Goal: Task Accomplishment & Management: Manage account settings

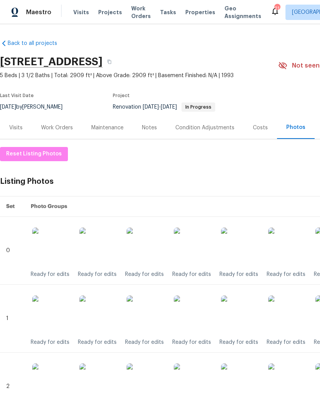
click at [204, 249] on img at bounding box center [193, 247] width 38 height 38
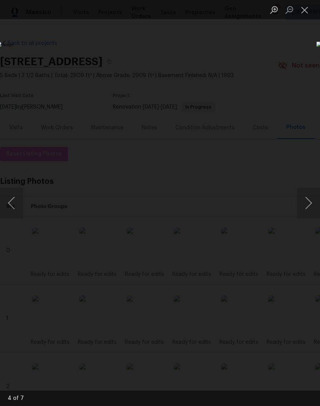
click at [305, 11] on button "Close lightbox" at bounding box center [304, 9] width 15 height 13
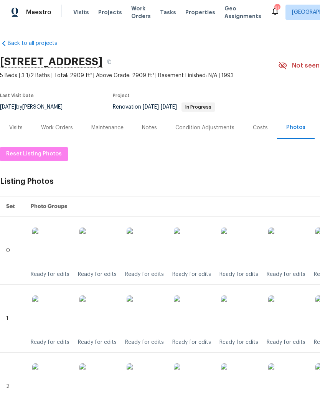
click at [202, 307] on img at bounding box center [193, 314] width 38 height 38
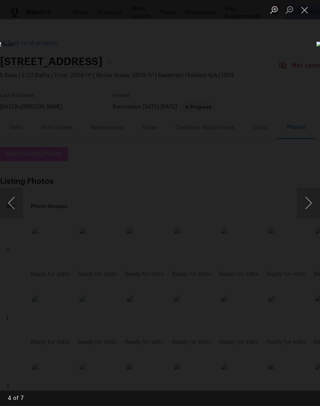
click at [308, 14] on button "Close lightbox" at bounding box center [304, 9] width 15 height 13
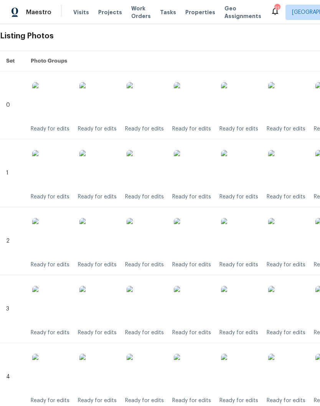
scroll to position [146, 0]
click at [197, 240] on img at bounding box center [193, 237] width 38 height 38
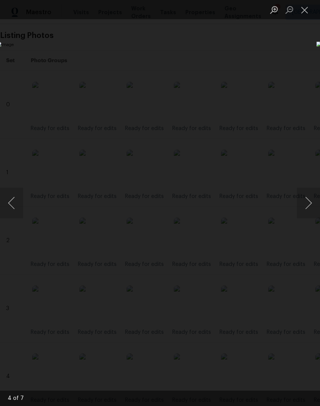
click at [308, 12] on button "Close lightbox" at bounding box center [304, 9] width 15 height 13
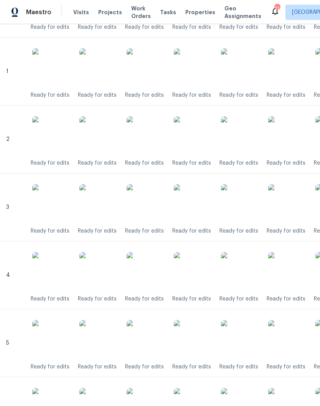
scroll to position [250, 0]
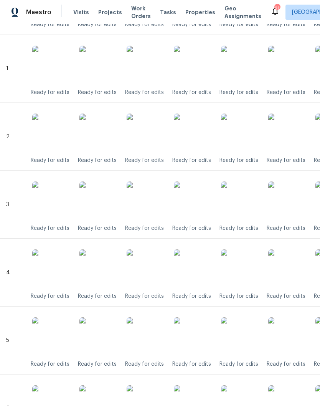
click at [205, 207] on img at bounding box center [193, 200] width 38 height 38
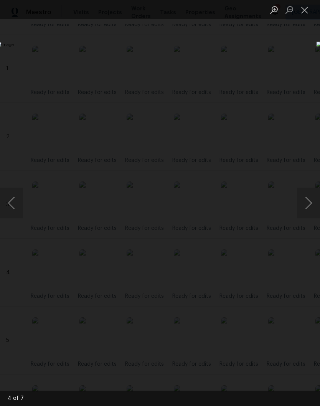
click at [310, 14] on button "Close lightbox" at bounding box center [304, 9] width 15 height 13
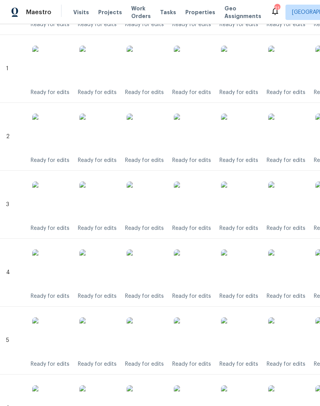
click at [202, 268] on img at bounding box center [193, 268] width 38 height 38
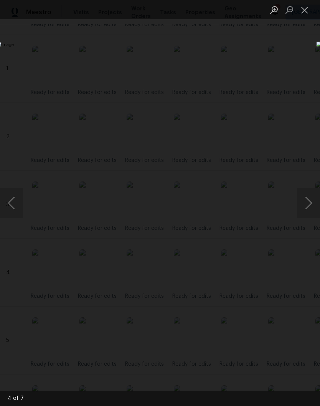
click at [309, 12] on button "Close lightbox" at bounding box center [304, 9] width 15 height 13
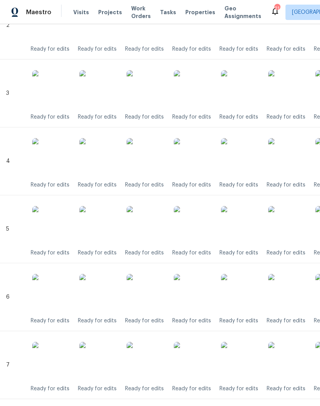
scroll to position [361, 0]
click at [203, 162] on img at bounding box center [193, 157] width 38 height 38
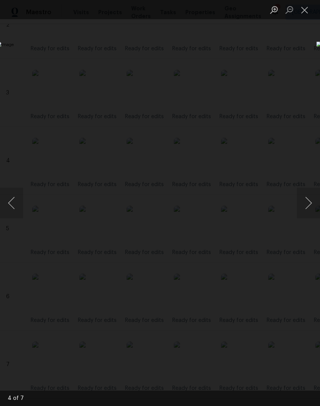
click at [306, 12] on button "Close lightbox" at bounding box center [304, 9] width 15 height 13
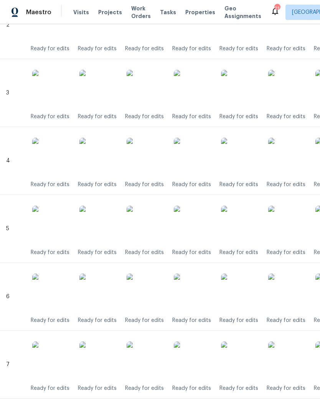
click at [200, 229] on img at bounding box center [193, 225] width 38 height 38
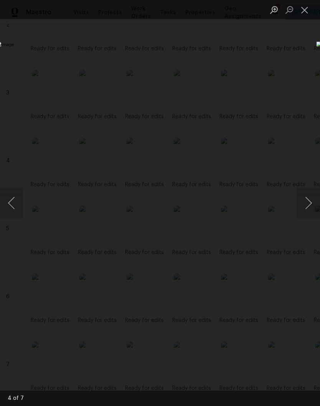
click at [307, 10] on button "Close lightbox" at bounding box center [304, 9] width 15 height 13
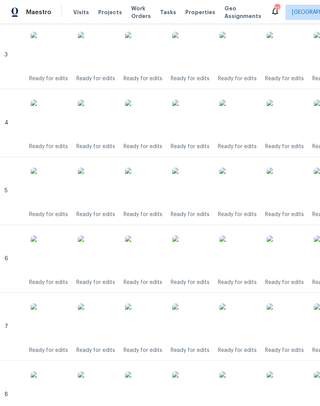
scroll to position [426, 2]
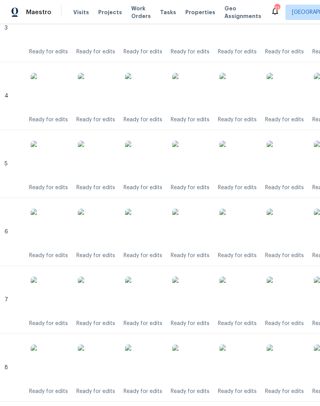
click at [200, 232] on img at bounding box center [191, 228] width 38 height 38
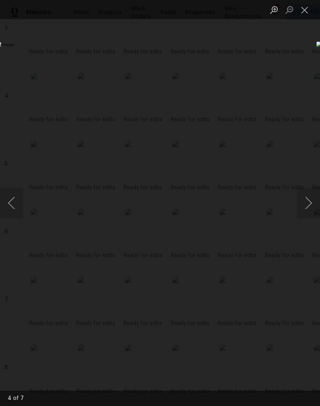
click at [309, 15] on button "Close lightbox" at bounding box center [304, 9] width 15 height 13
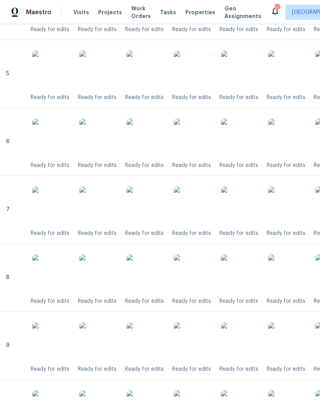
scroll to position [517, 0]
click at [201, 208] on img at bounding box center [193, 205] width 38 height 38
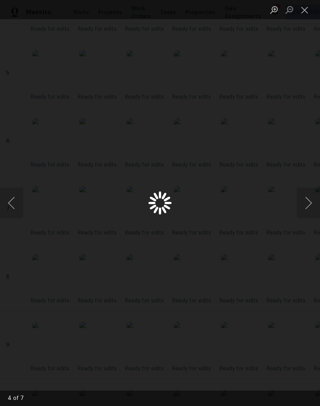
click at [201, 207] on div "Lightbox" at bounding box center [160, 203] width 320 height 406
click at [307, 10] on button "Close lightbox" at bounding box center [304, 9] width 15 height 13
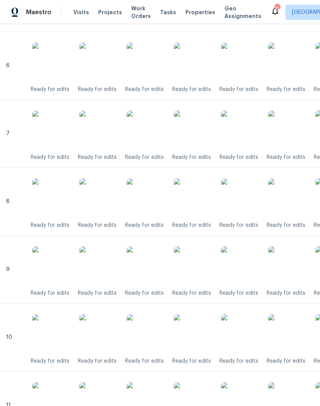
scroll to position [592, 0]
click at [202, 203] on img at bounding box center [193, 197] width 38 height 38
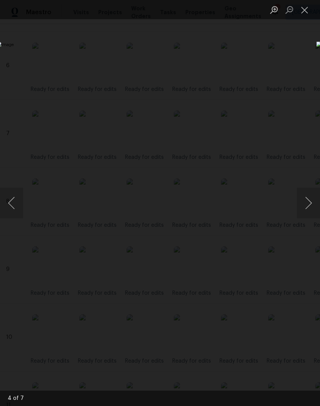
click at [308, 12] on button "Close lightbox" at bounding box center [304, 9] width 15 height 13
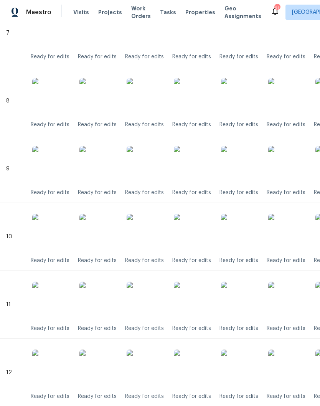
scroll to position [697, 0]
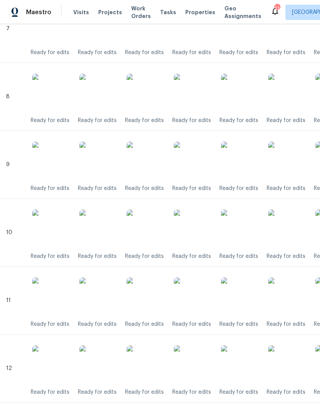
click at [201, 160] on img at bounding box center [193, 161] width 38 height 38
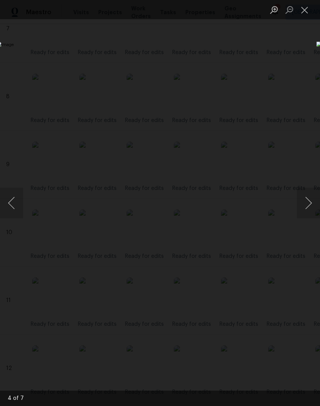
click at [307, 15] on button "Close lightbox" at bounding box center [304, 9] width 15 height 13
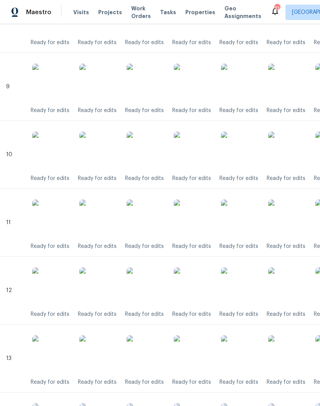
scroll to position [780, 1]
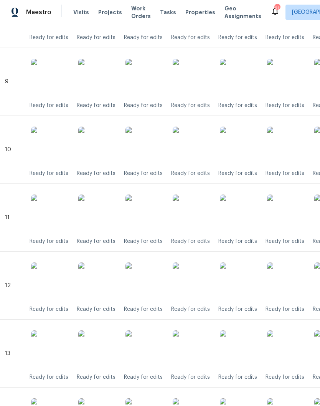
click at [201, 148] on img at bounding box center [192, 146] width 38 height 38
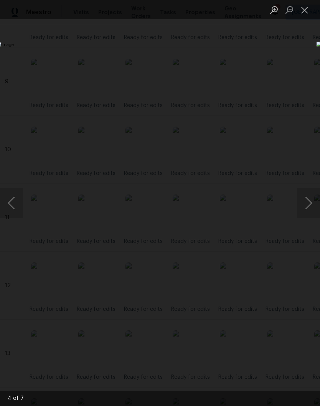
click at [307, 12] on button "Close lightbox" at bounding box center [304, 9] width 15 height 13
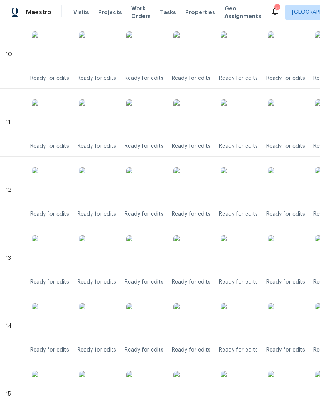
scroll to position [876, 1]
click at [201, 120] on img at bounding box center [192, 118] width 38 height 38
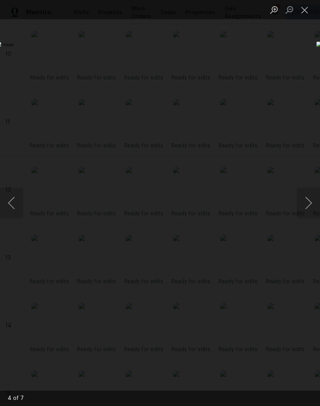
click at [308, 14] on button "Close lightbox" at bounding box center [304, 9] width 15 height 13
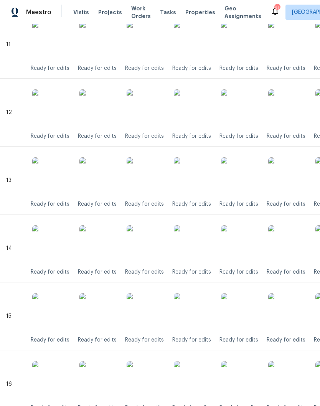
scroll to position [954, 0]
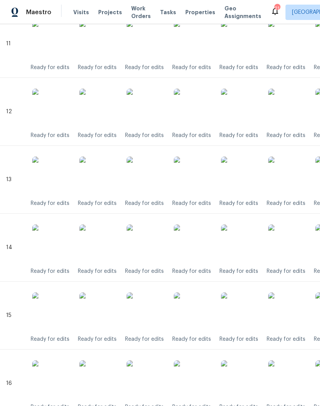
click at [199, 110] on img at bounding box center [193, 108] width 38 height 38
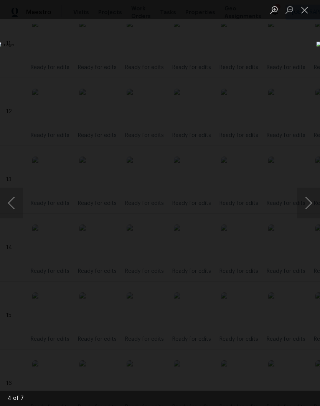
click at [307, 12] on button "Close lightbox" at bounding box center [304, 9] width 15 height 13
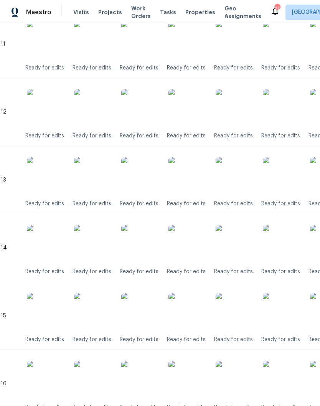
scroll to position [957, 5]
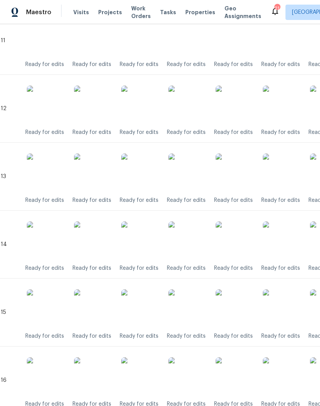
click at [199, 177] on img at bounding box center [187, 172] width 38 height 38
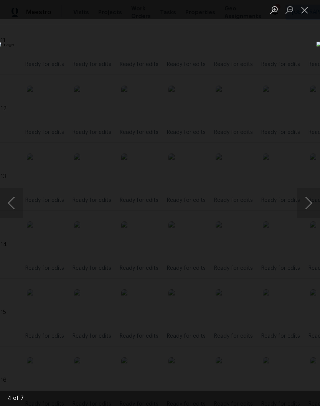
click at [307, 10] on button "Close lightbox" at bounding box center [304, 9] width 15 height 13
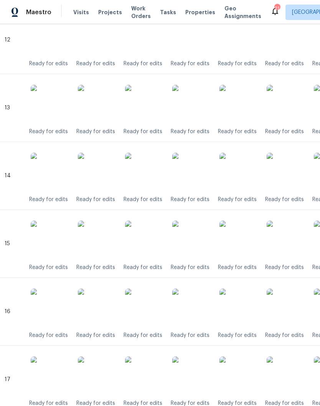
scroll to position [1026, 3]
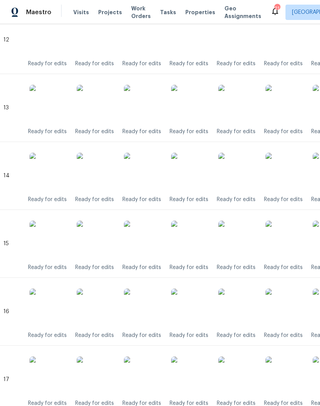
click at [200, 171] on img at bounding box center [190, 172] width 38 height 38
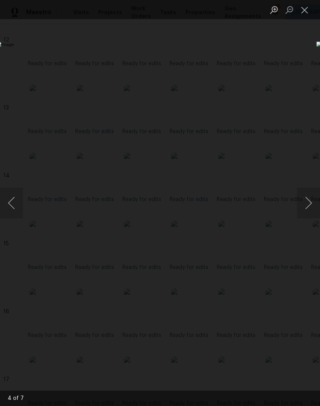
click at [308, 10] on button "Close lightbox" at bounding box center [304, 9] width 15 height 13
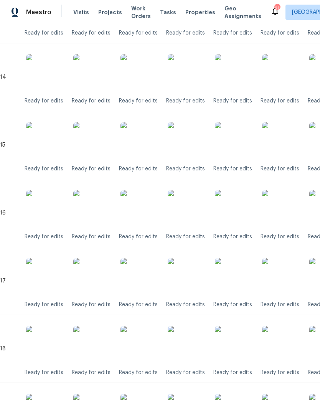
scroll to position [1126, 7]
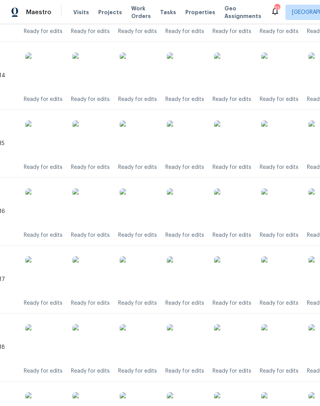
click at [196, 140] on img at bounding box center [186, 139] width 38 height 38
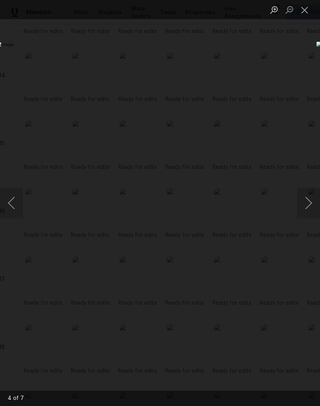
click at [311, 10] on button "Close lightbox" at bounding box center [304, 9] width 15 height 13
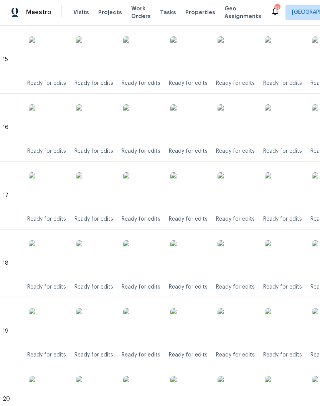
scroll to position [1210, 4]
click at [196, 191] on img at bounding box center [189, 191] width 38 height 38
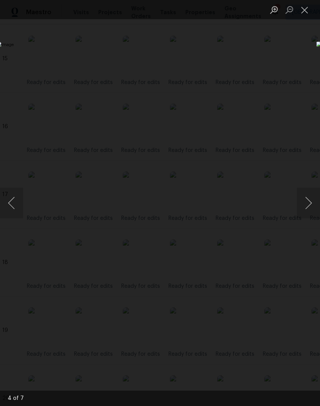
click at [308, 13] on button "Close lightbox" at bounding box center [304, 9] width 15 height 13
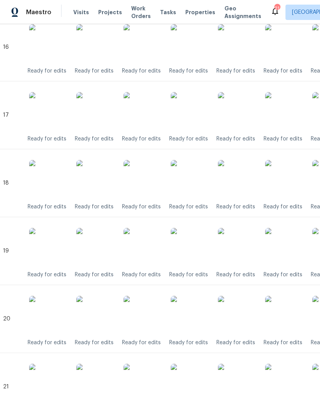
scroll to position [1290, 5]
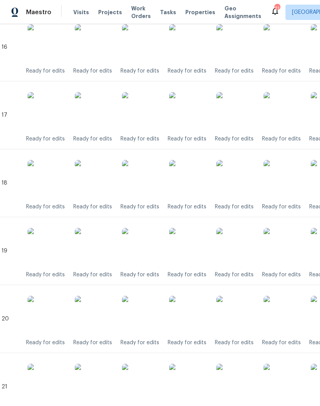
click at [196, 186] on img at bounding box center [188, 179] width 38 height 38
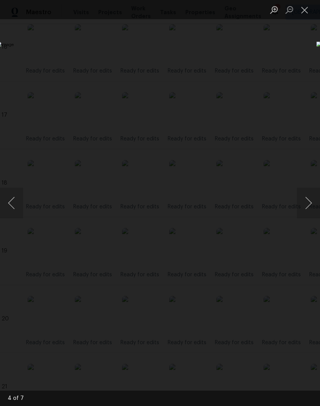
click at [307, 12] on button "Close lightbox" at bounding box center [304, 9] width 15 height 13
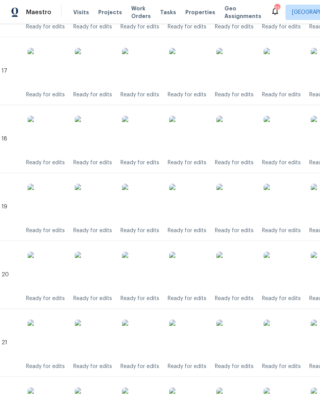
scroll to position [1334, 5]
click at [194, 206] on img at bounding box center [188, 202] width 38 height 38
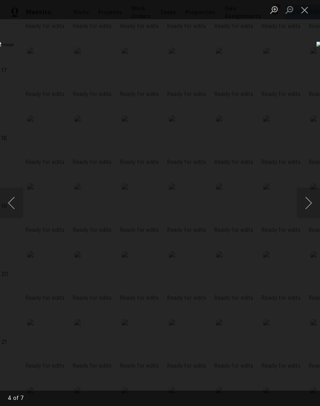
click at [308, 12] on button "Close lightbox" at bounding box center [304, 9] width 15 height 13
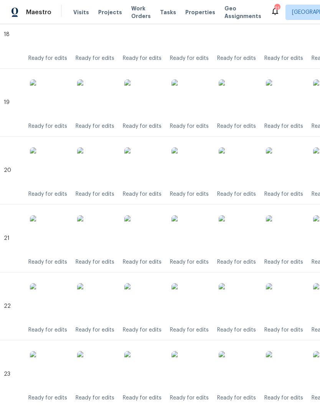
scroll to position [1438, 3]
click at [199, 165] on img at bounding box center [190, 166] width 38 height 38
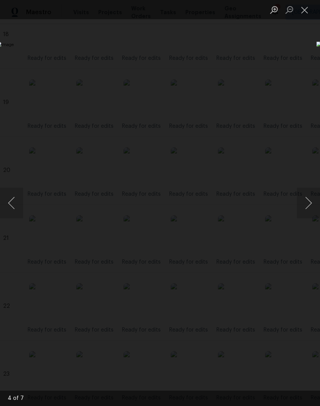
click at [308, 13] on button "Close lightbox" at bounding box center [304, 9] width 15 height 13
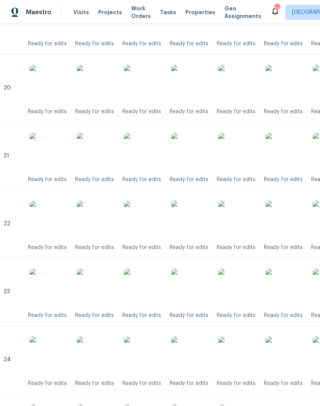
scroll to position [1523, 3]
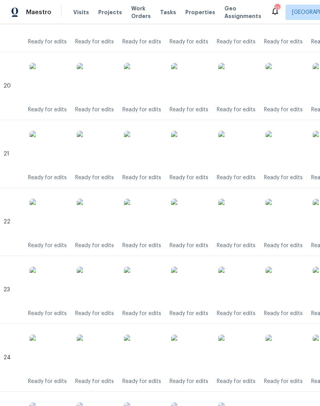
click at [201, 148] on img at bounding box center [190, 150] width 38 height 38
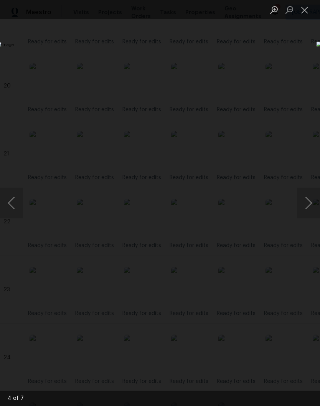
click at [308, 13] on button "Close lightbox" at bounding box center [304, 9] width 15 height 13
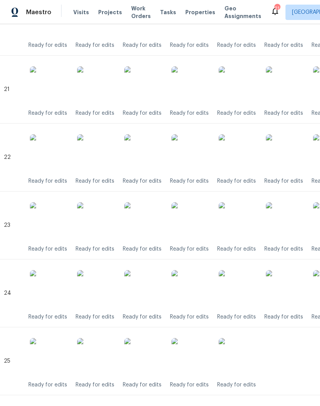
scroll to position [1588, 3]
click at [200, 148] on img at bounding box center [190, 153] width 38 height 38
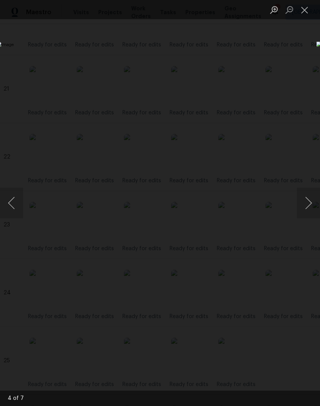
click at [311, 11] on button "Close lightbox" at bounding box center [304, 9] width 15 height 13
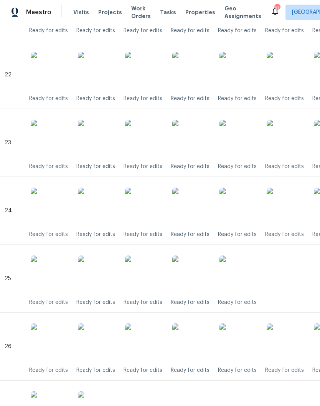
scroll to position [1670, 2]
click at [203, 205] on img at bounding box center [191, 206] width 38 height 38
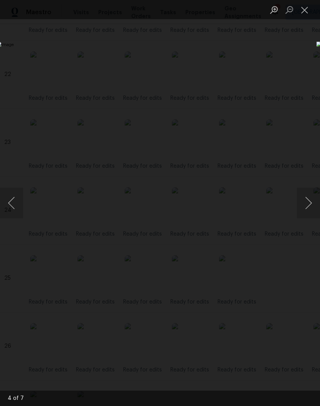
click at [308, 12] on button "Close lightbox" at bounding box center [304, 9] width 15 height 13
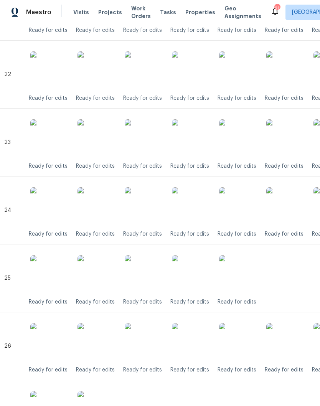
click at [198, 277] on img at bounding box center [191, 274] width 38 height 38
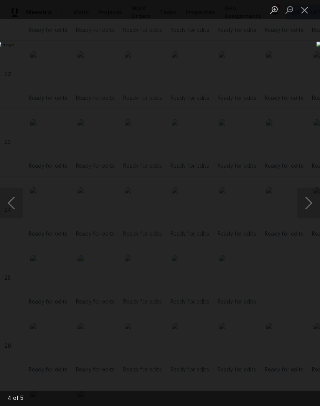
click at [307, 12] on button "Close lightbox" at bounding box center [304, 9] width 15 height 13
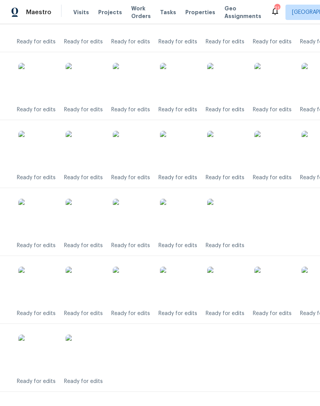
scroll to position [1727, 14]
click at [230, 290] on img at bounding box center [226, 286] width 38 height 38
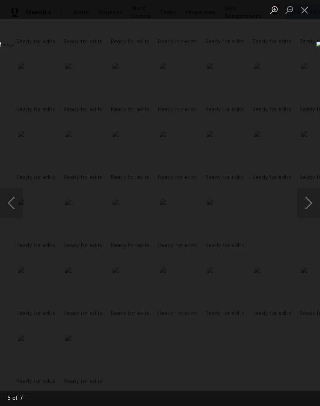
click at [308, 12] on button "Close lightbox" at bounding box center [304, 9] width 15 height 13
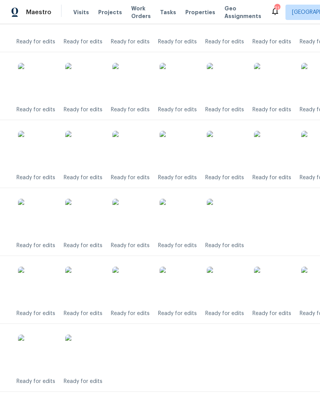
click at [278, 289] on img at bounding box center [273, 286] width 38 height 38
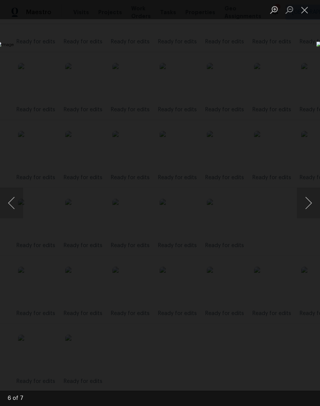
click at [308, 10] on button "Close lightbox" at bounding box center [304, 9] width 15 height 13
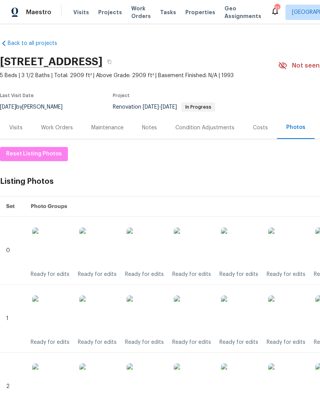
scroll to position [0, 0]
click at [153, 125] on div "Notes" at bounding box center [149, 128] width 15 height 8
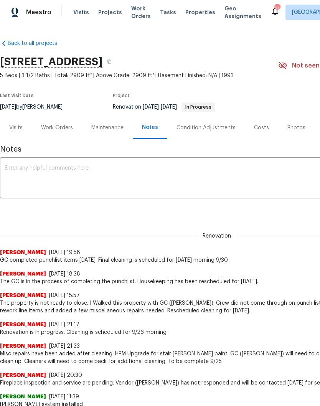
click at [52, 171] on textarea at bounding box center [217, 178] width 424 height 27
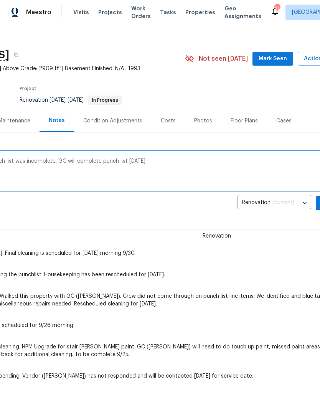
scroll to position [6, 92]
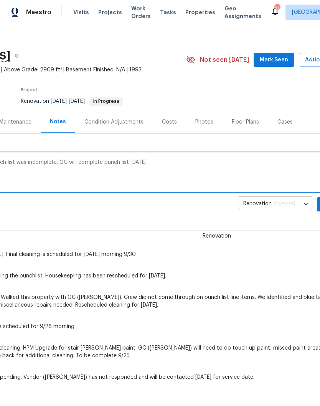
type textarea "After visiting this property GC punch list was incomplete. GC will complete pun…"
click at [270, 60] on span "Mark Seen" at bounding box center [274, 60] width 28 height 10
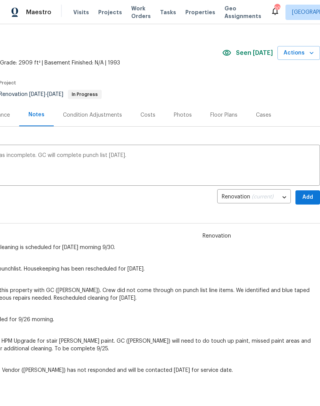
scroll to position [13, 114]
click at [308, 196] on span "Add" at bounding box center [308, 198] width 12 height 10
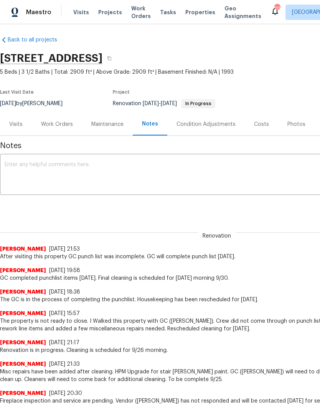
scroll to position [3, -1]
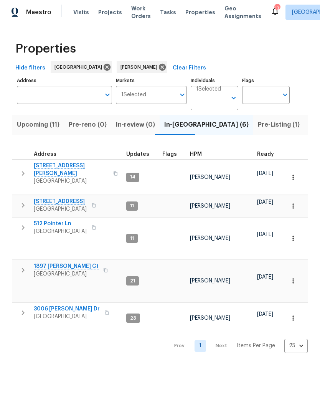
click at [258, 126] on span "Pre-Listing (1)" at bounding box center [279, 124] width 42 height 11
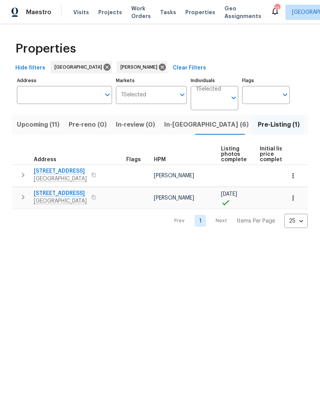
click at [59, 172] on span "2754 Cider Dr" at bounding box center [60, 171] width 53 height 8
click at [309, 125] on span "Listed (21)" at bounding box center [324, 124] width 31 height 11
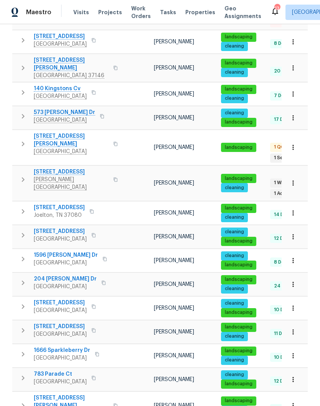
scroll to position [259, 0]
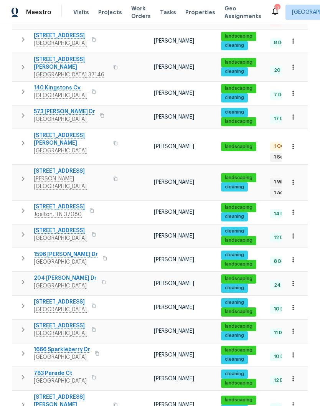
click at [71, 167] on span "3624 Prestwicke Pl" at bounding box center [71, 171] width 75 height 8
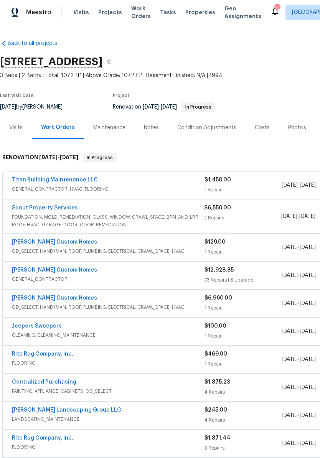
click at [71, 208] on link "Scout Property Services" at bounding box center [45, 207] width 66 height 5
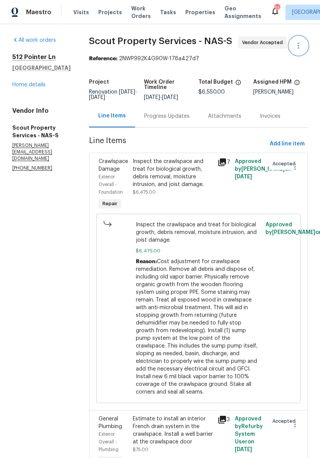
click at [301, 45] on icon "button" at bounding box center [298, 45] width 9 height 9
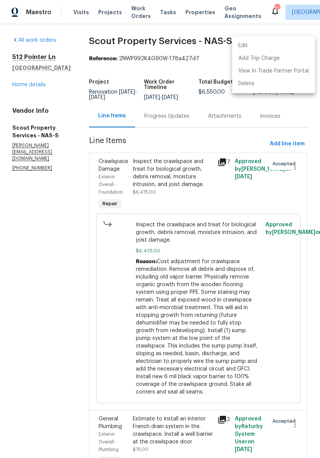
click at [260, 44] on li "Edit" at bounding box center [273, 46] width 83 height 13
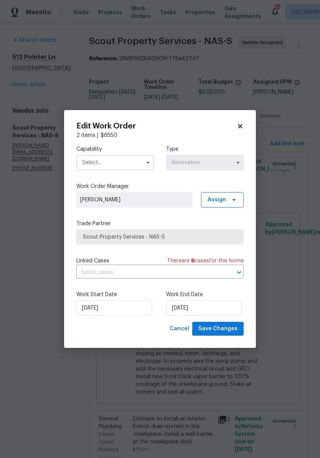
click at [140, 161] on input "text" at bounding box center [115, 162] width 78 height 15
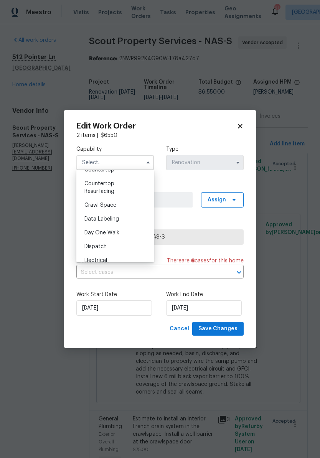
scroll to position [160, 0]
click at [115, 206] on span "Crawl Space" at bounding box center [100, 205] width 32 height 5
type input "Crawl Space"
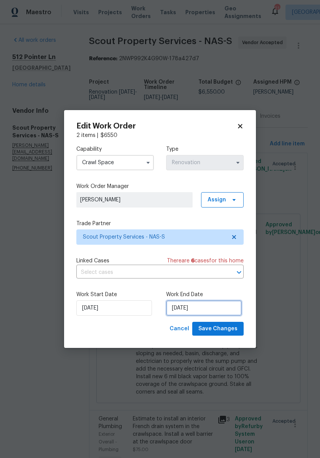
click at [222, 307] on input "9/30/2025" at bounding box center [204, 307] width 76 height 15
select select "8"
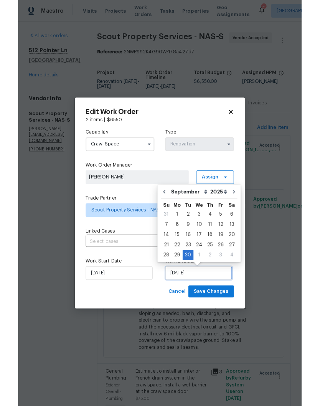
scroll to position [32, 0]
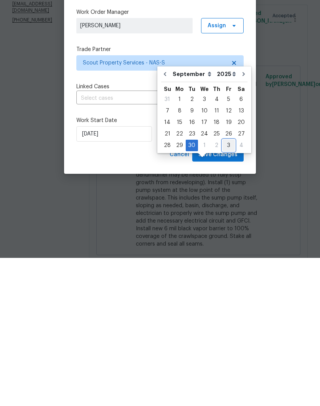
click at [227, 288] on div "3" at bounding box center [229, 293] width 12 height 11
type input "10/3/2025"
select select "9"
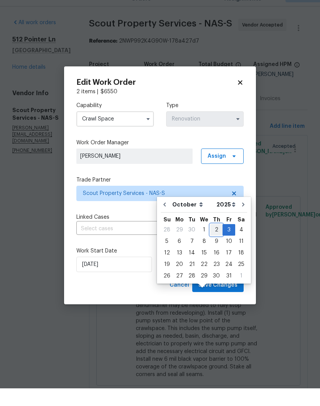
click at [216, 242] on div "2" at bounding box center [216, 247] width 12 height 11
type input "10/2/2025"
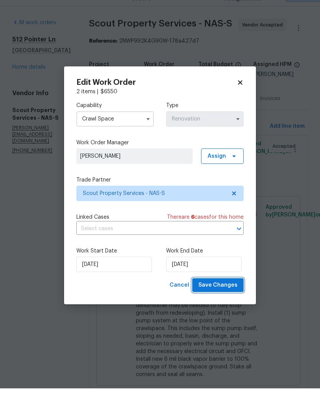
click at [229, 298] on span "Save Changes" at bounding box center [217, 303] width 39 height 10
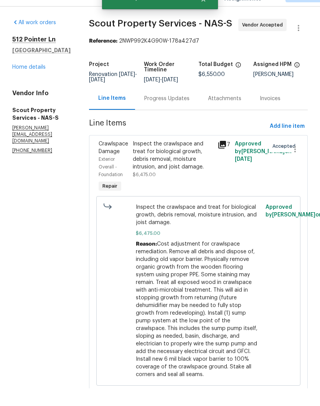
click at [27, 82] on link "Home details" at bounding box center [28, 84] width 33 height 5
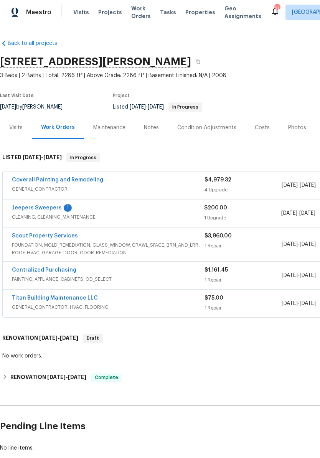
click at [50, 208] on link "Jeepers Sweepers" at bounding box center [37, 207] width 50 height 5
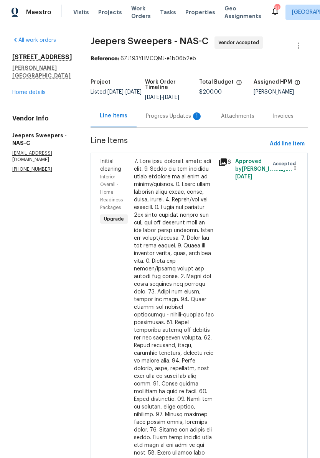
click at [170, 120] on div "Progress Updates 1" at bounding box center [174, 116] width 57 height 8
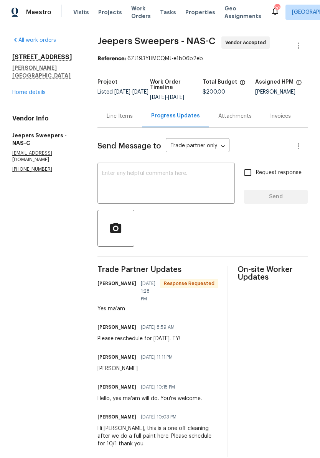
click at [162, 181] on textarea at bounding box center [166, 184] width 128 height 27
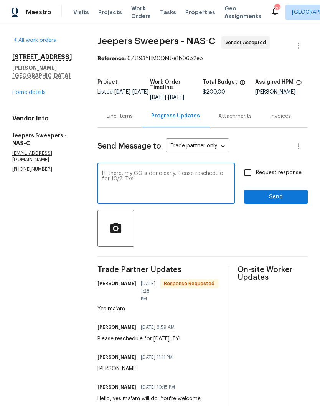
type textarea "Hi there, my GC is done early. Please reschedule for 10/2. Txs!"
click at [274, 200] on span "Send" at bounding box center [275, 197] width 51 height 10
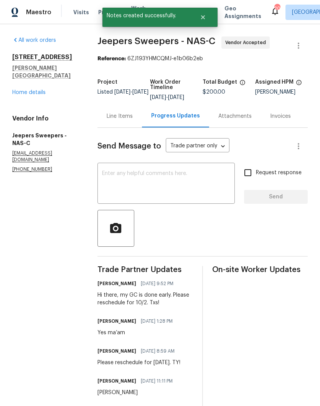
click at [41, 90] on link "Home details" at bounding box center [28, 92] width 33 height 5
